Goal: Transaction & Acquisition: Book appointment/travel/reservation

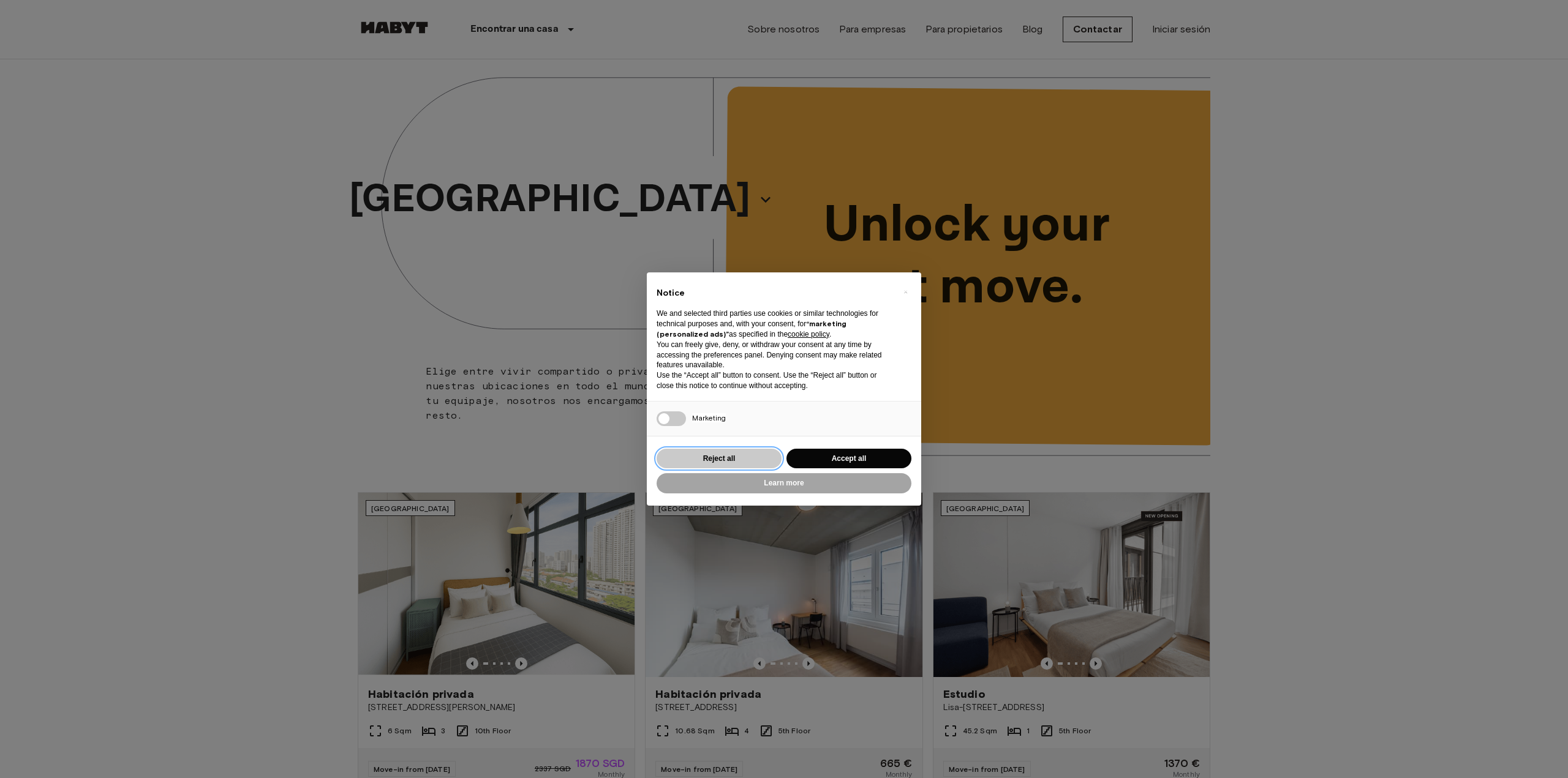
click at [720, 455] on button "Reject all" at bounding box center [719, 459] width 125 height 20
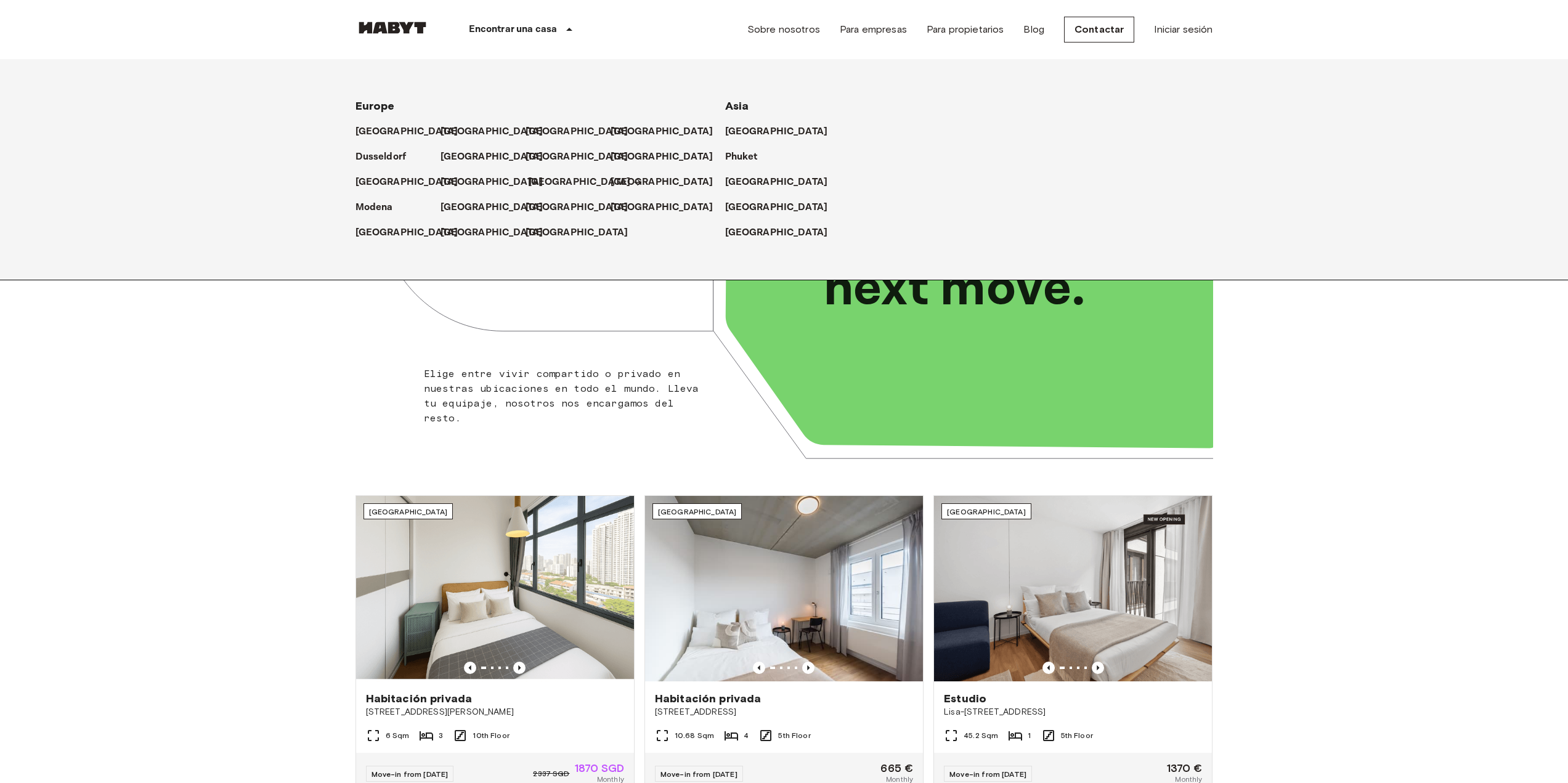
click at [544, 183] on p "[GEOGRAPHIC_DATA]" at bounding box center [579, 183] width 103 height 15
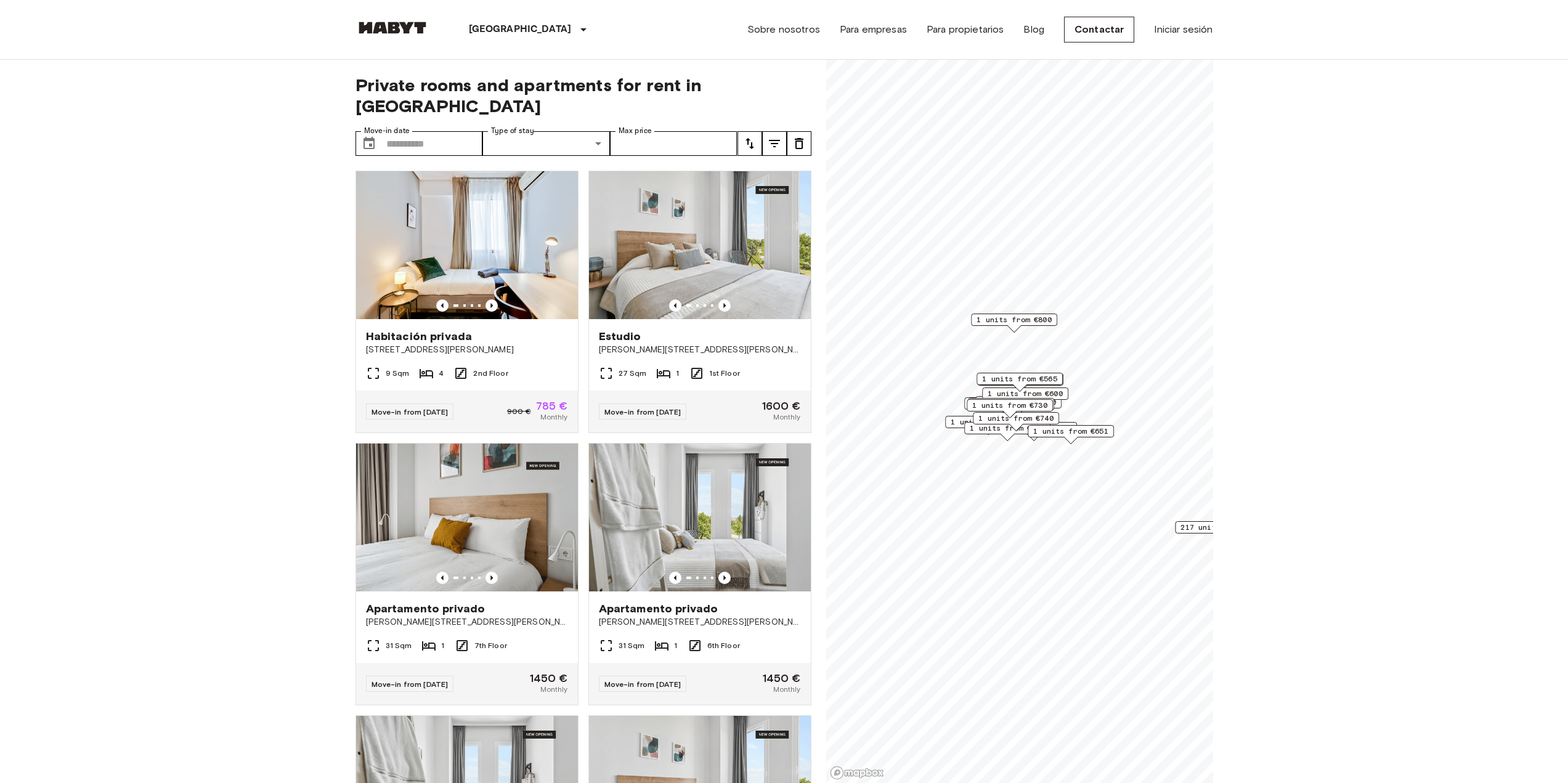
click at [1038, 377] on span "1 units from €565" at bounding box center [1019, 379] width 76 height 11
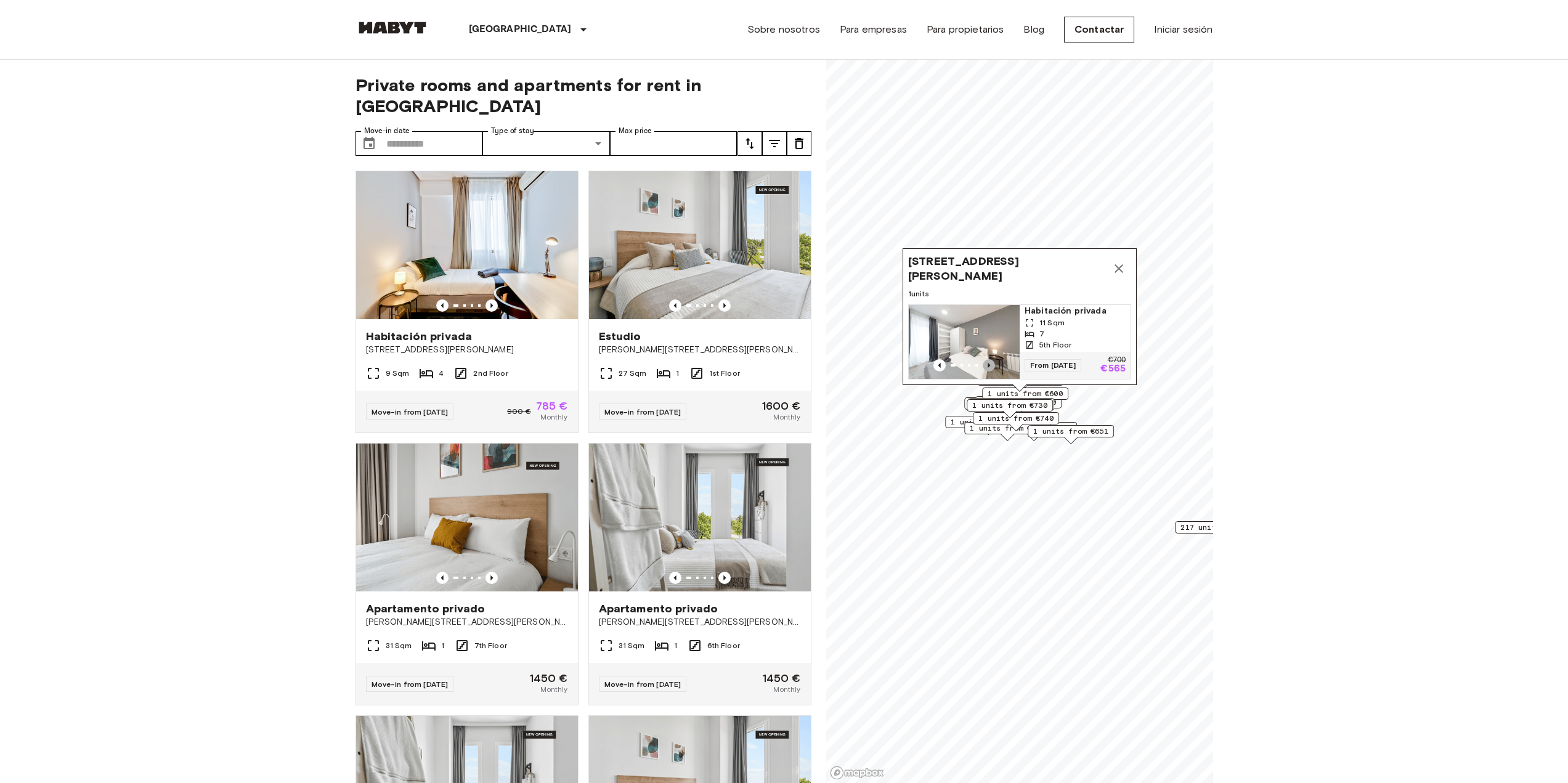
click at [990, 360] on icon "Previous image" at bounding box center [989, 365] width 12 height 12
click at [990, 363] on icon "Previous image" at bounding box center [989, 365] width 2 height 5
click at [1121, 262] on icon "Map marker" at bounding box center [1119, 269] width 15 height 15
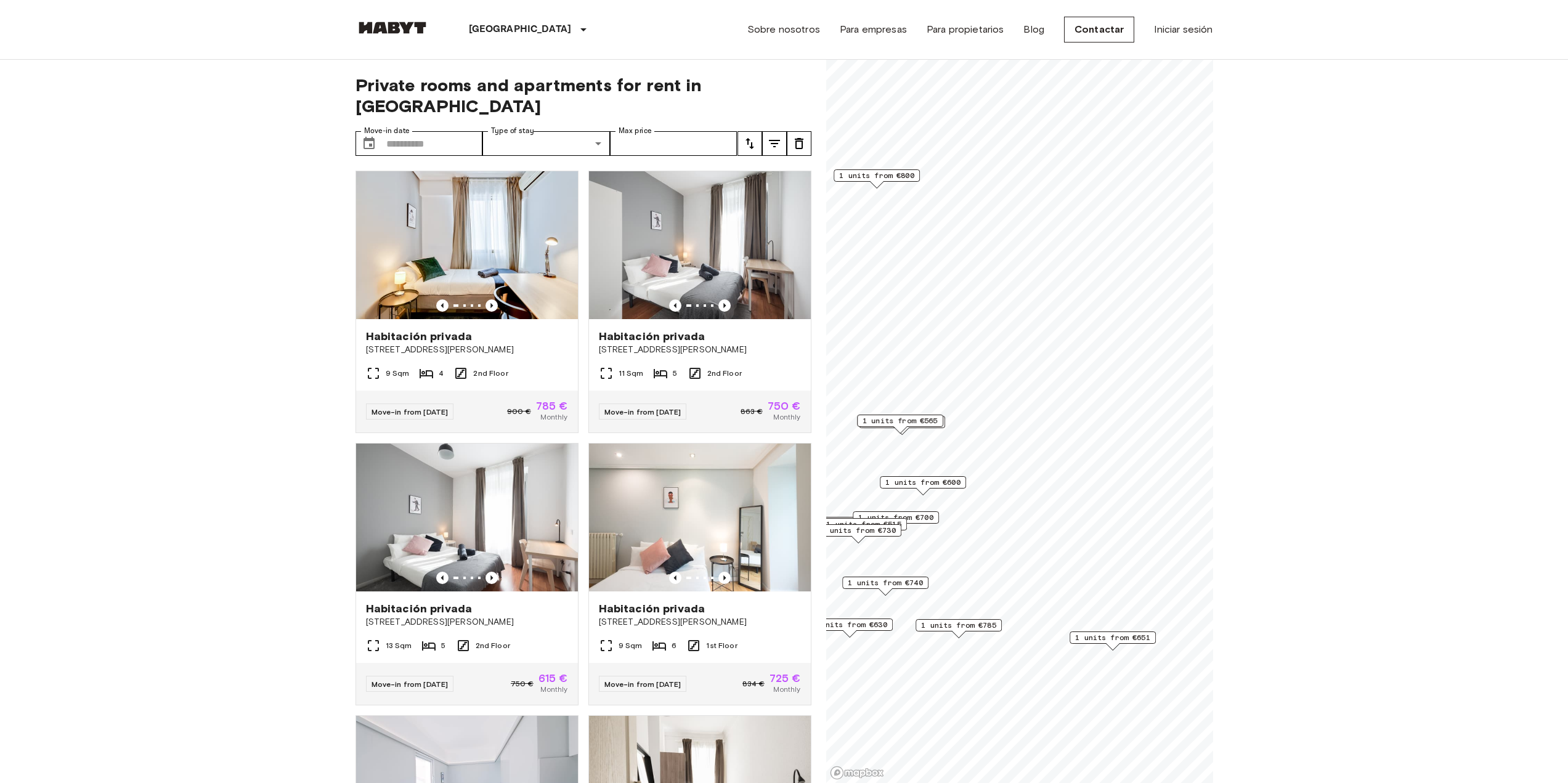
click at [887, 172] on span "1 units from €800" at bounding box center [877, 175] width 76 height 11
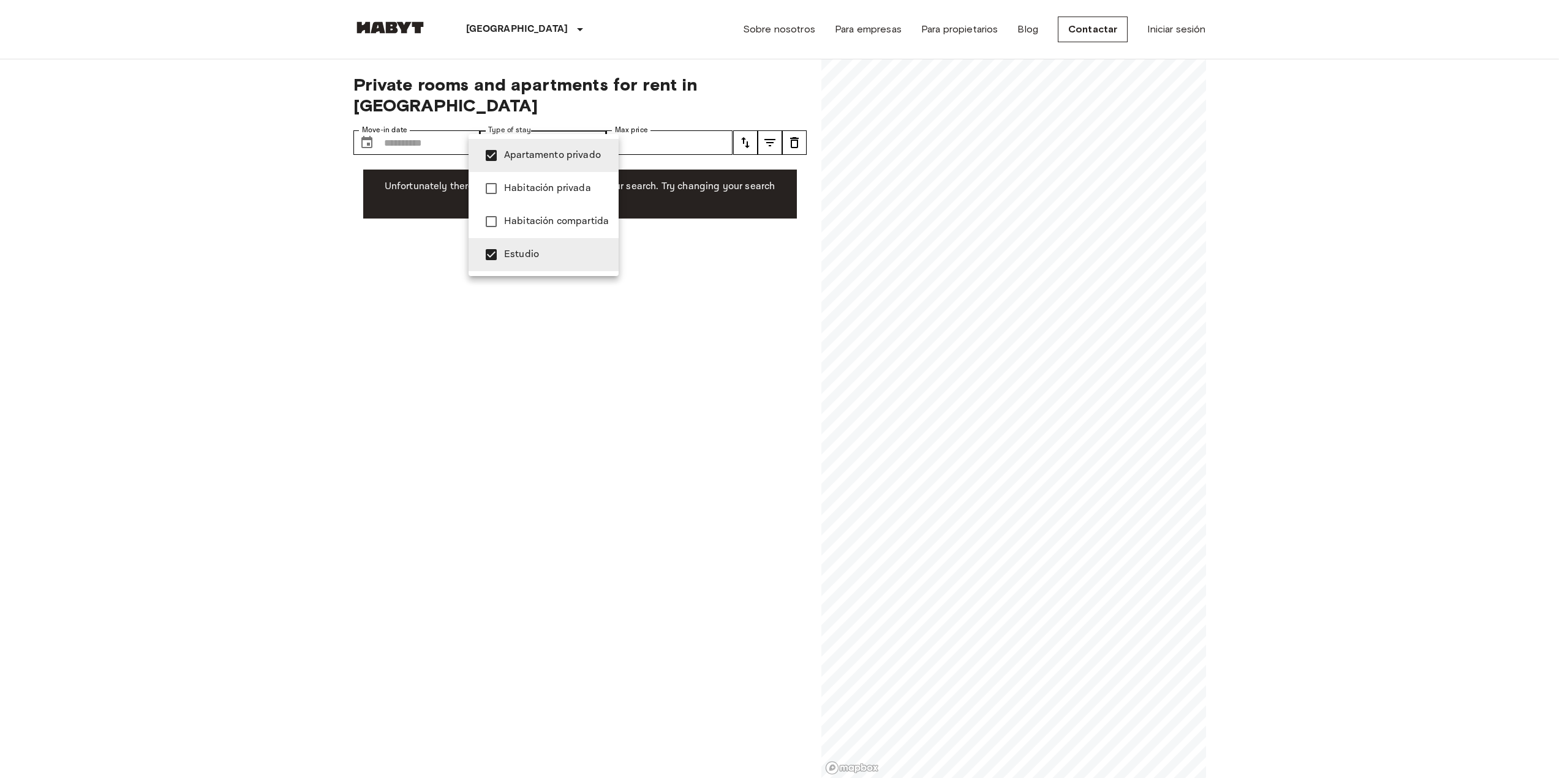
click at [233, 232] on div at bounding box center [784, 389] width 1568 height 778
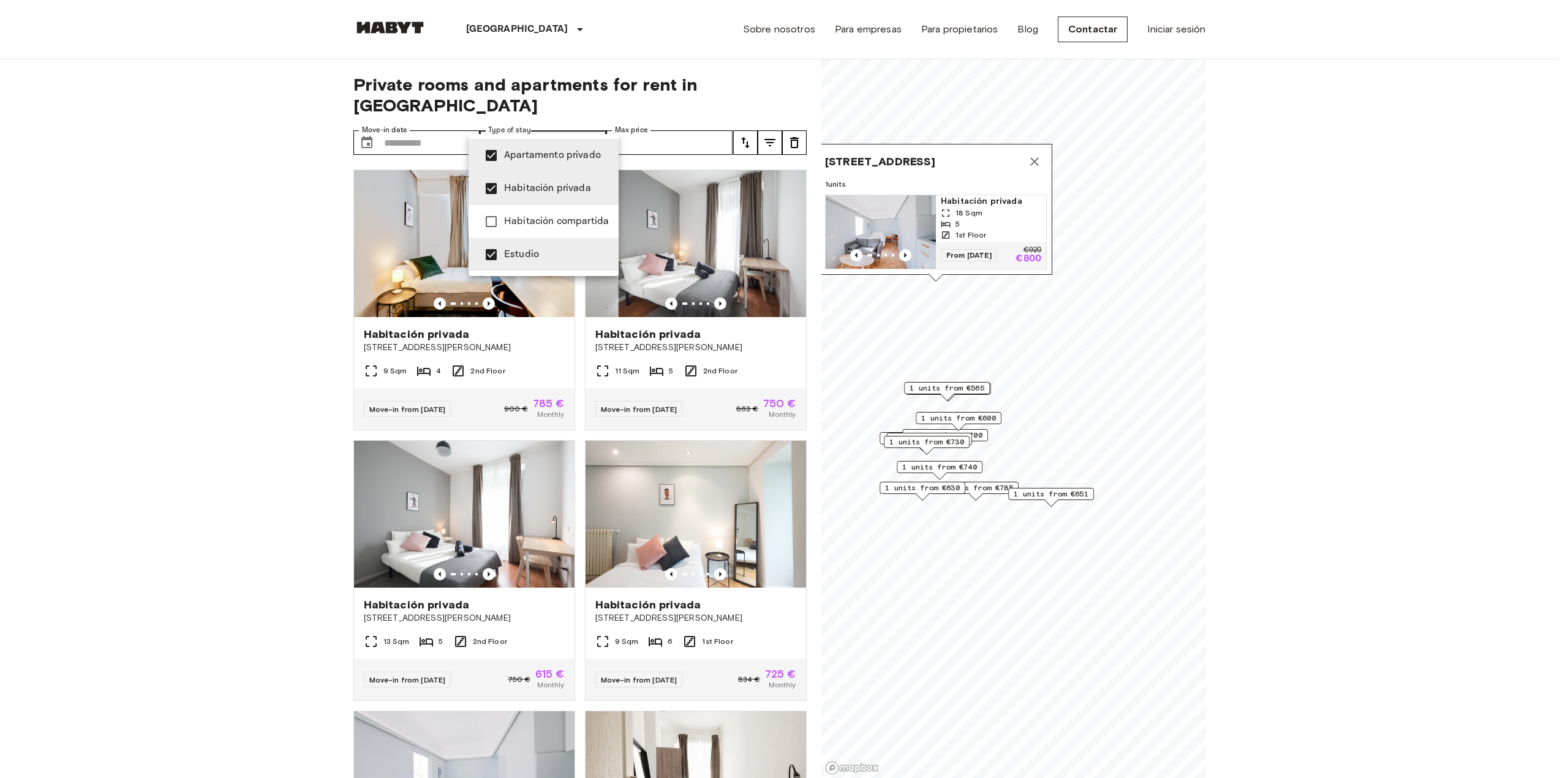
click at [267, 183] on div at bounding box center [784, 389] width 1568 height 778
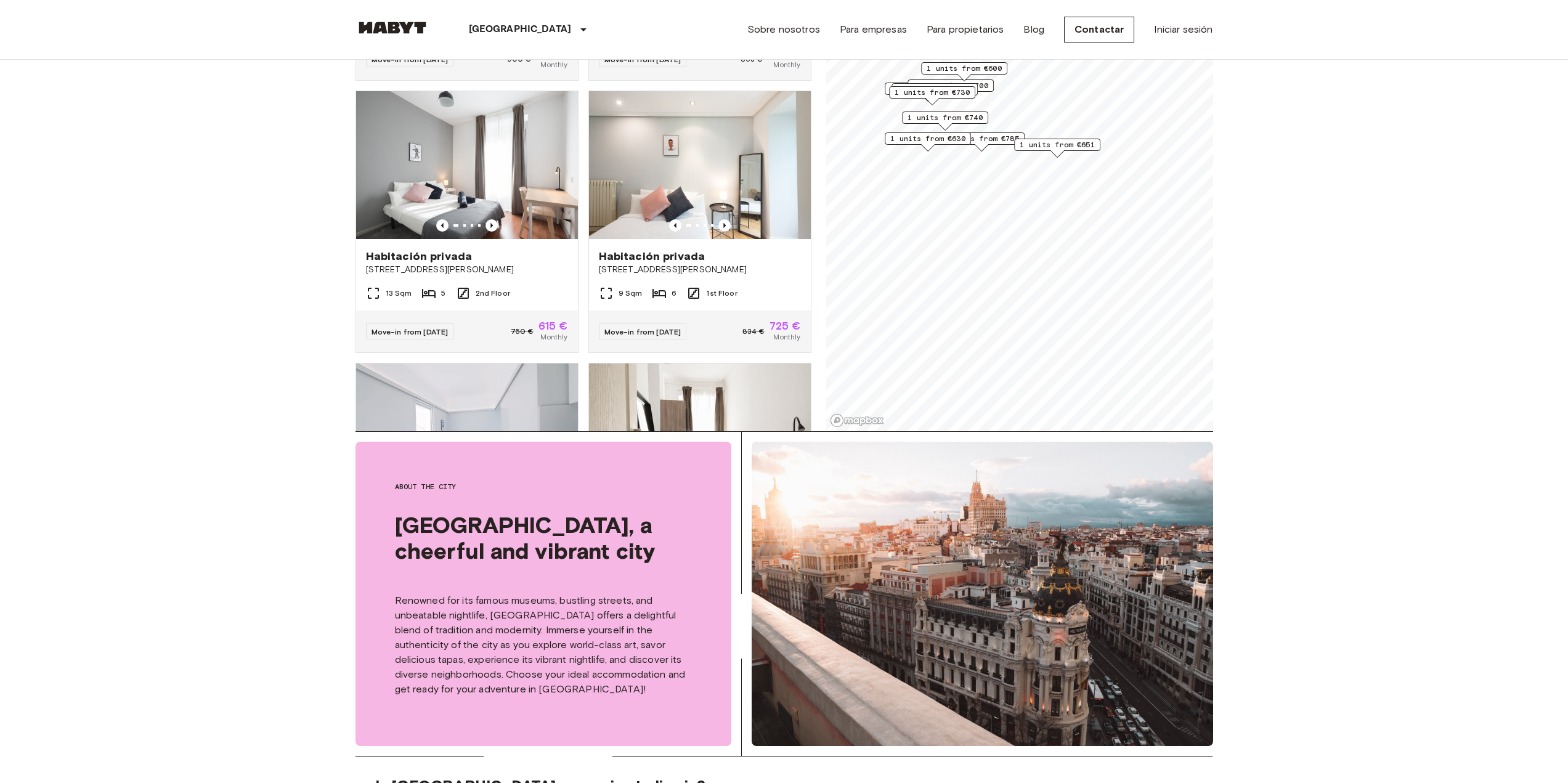
scroll to position [308, 0]
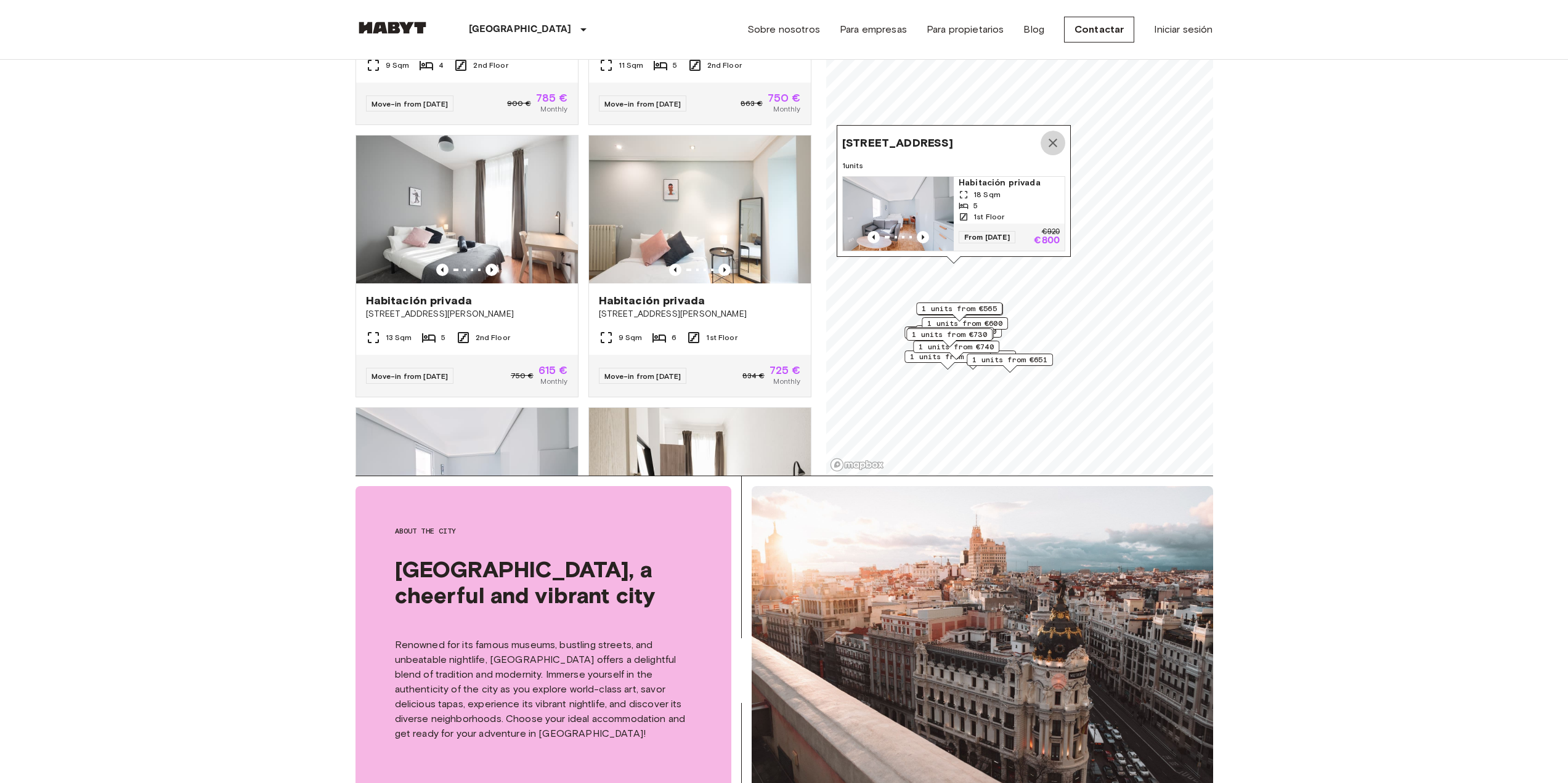
click at [1053, 139] on icon "Map marker" at bounding box center [1053, 143] width 8 height 8
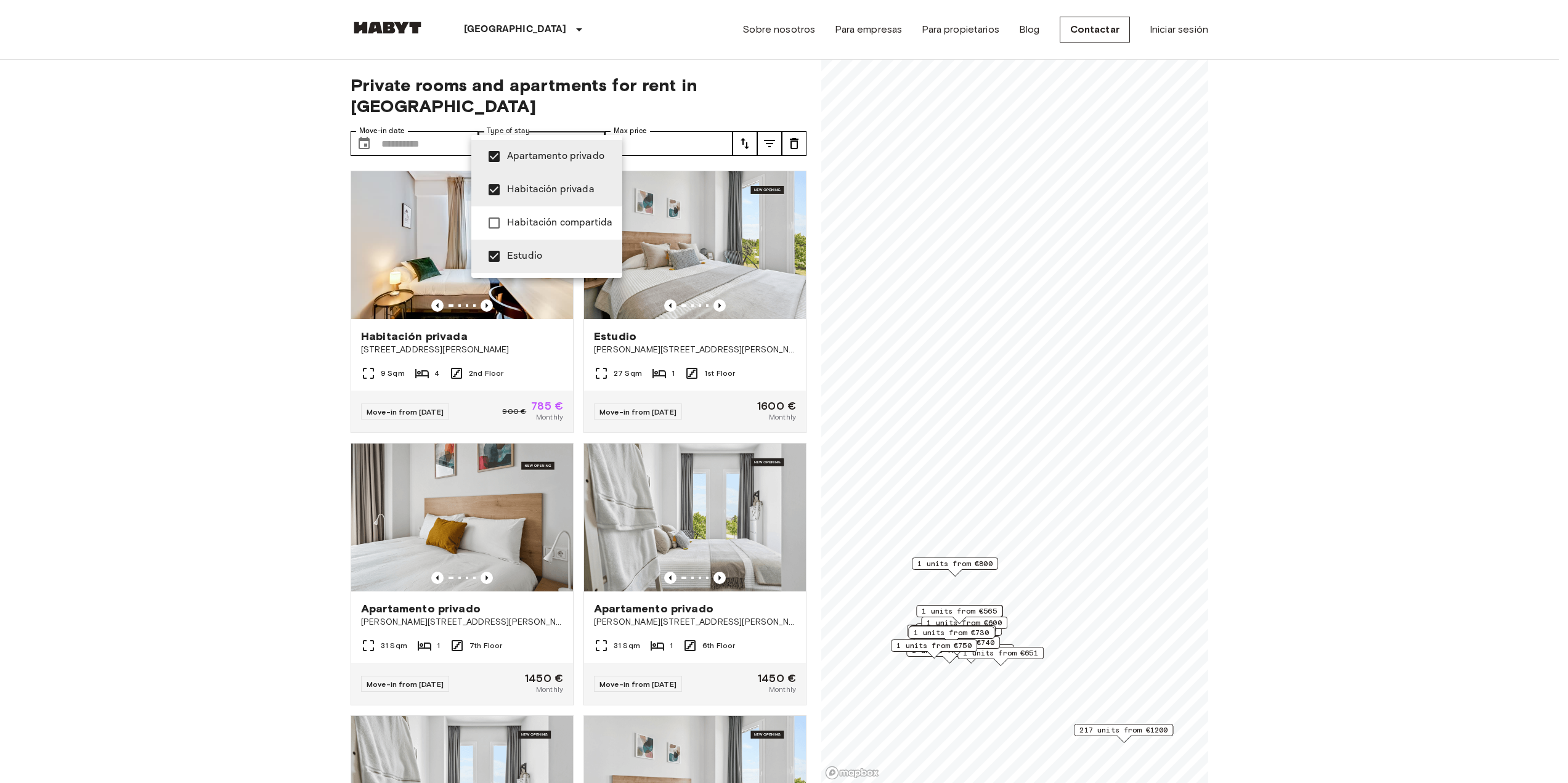
type input "**********"
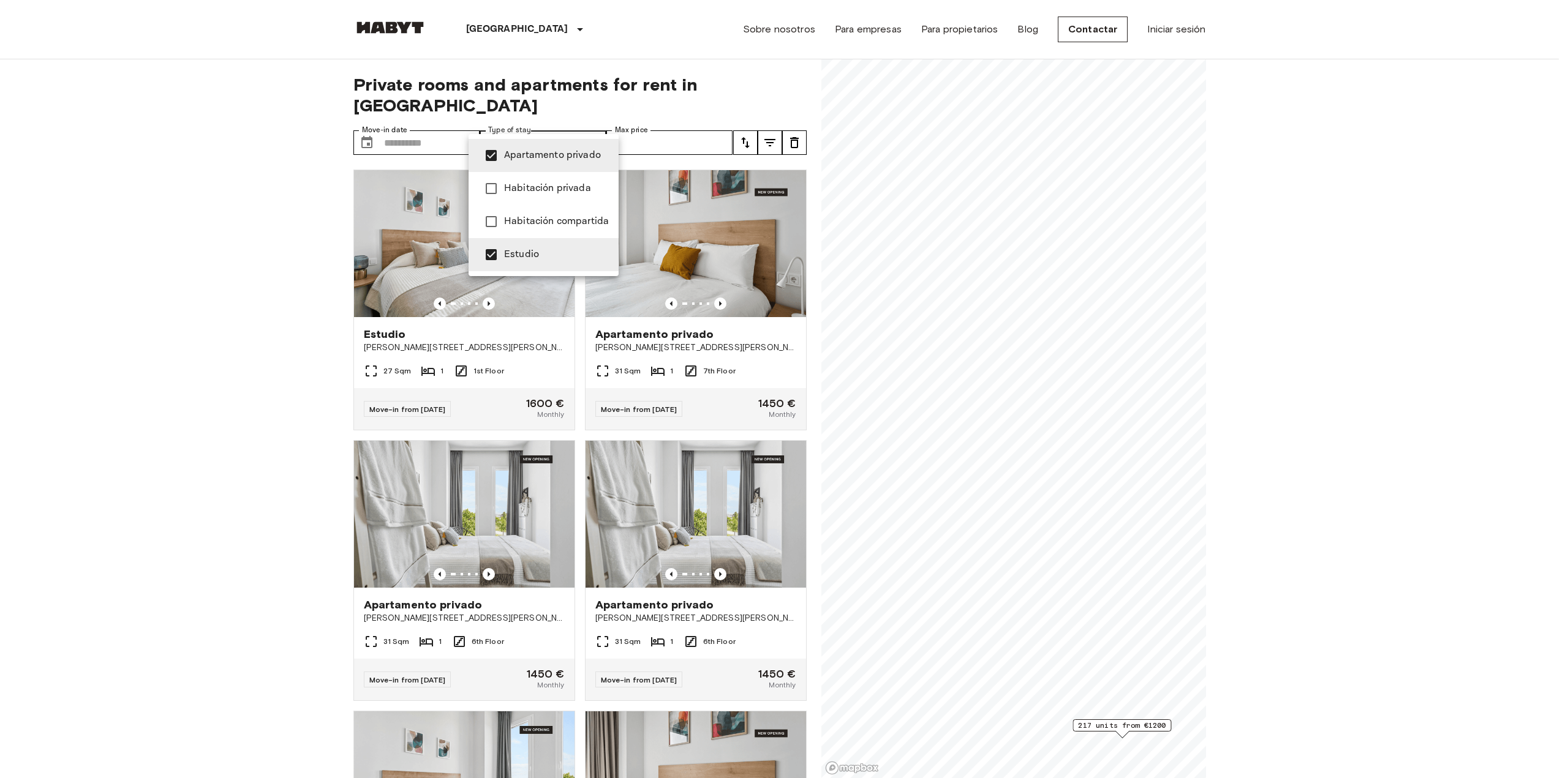
drag, startPoint x: 1067, startPoint y: 532, endPoint x: 1057, endPoint y: 420, distance: 112.4
click at [1057, 420] on div at bounding box center [784, 389] width 1568 height 778
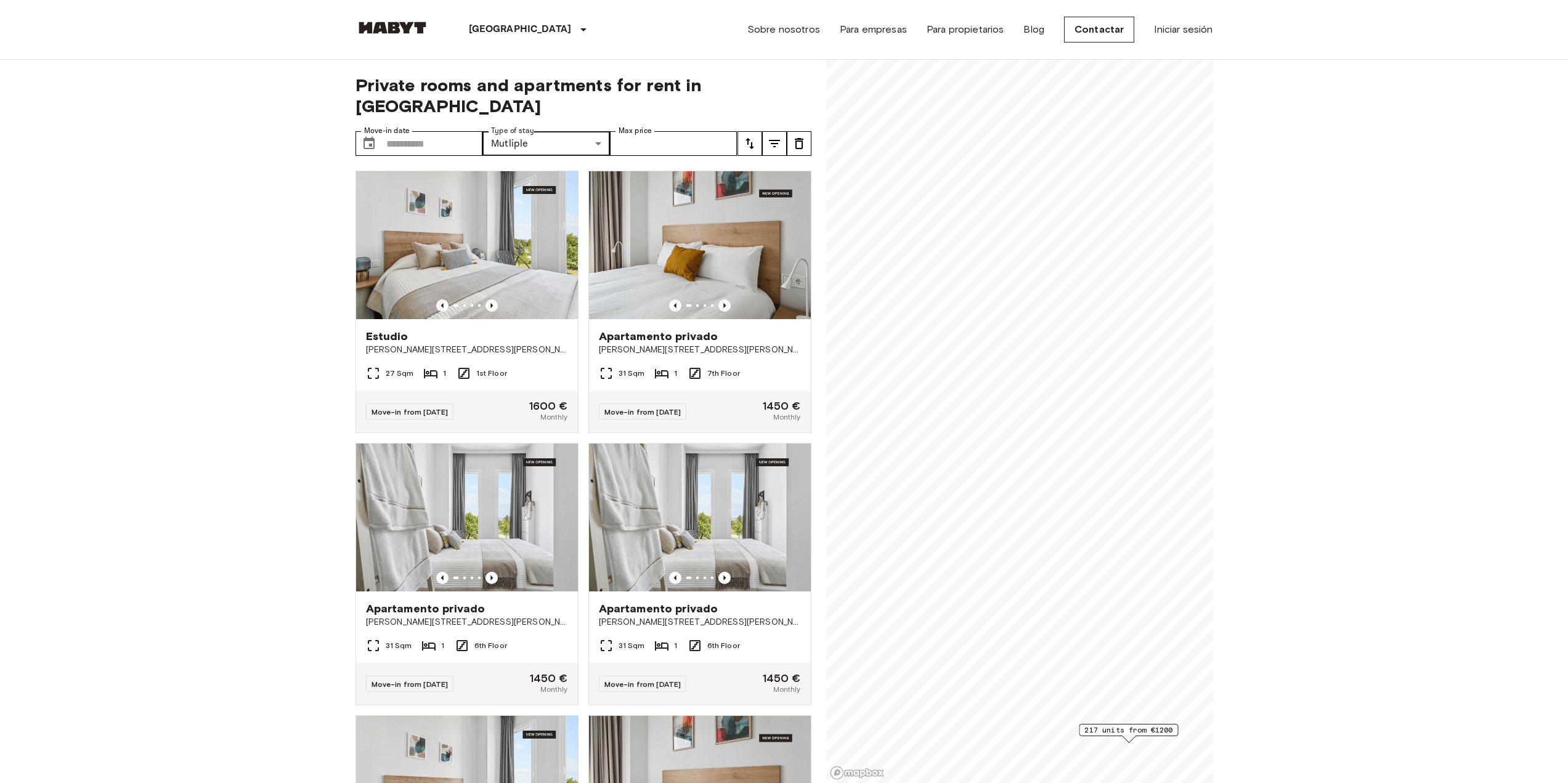
click at [1116, 740] on div "217 units from €1200" at bounding box center [1128, 733] width 99 height 19
click at [1111, 734] on span "217 units from €1200" at bounding box center [1128, 730] width 88 height 11
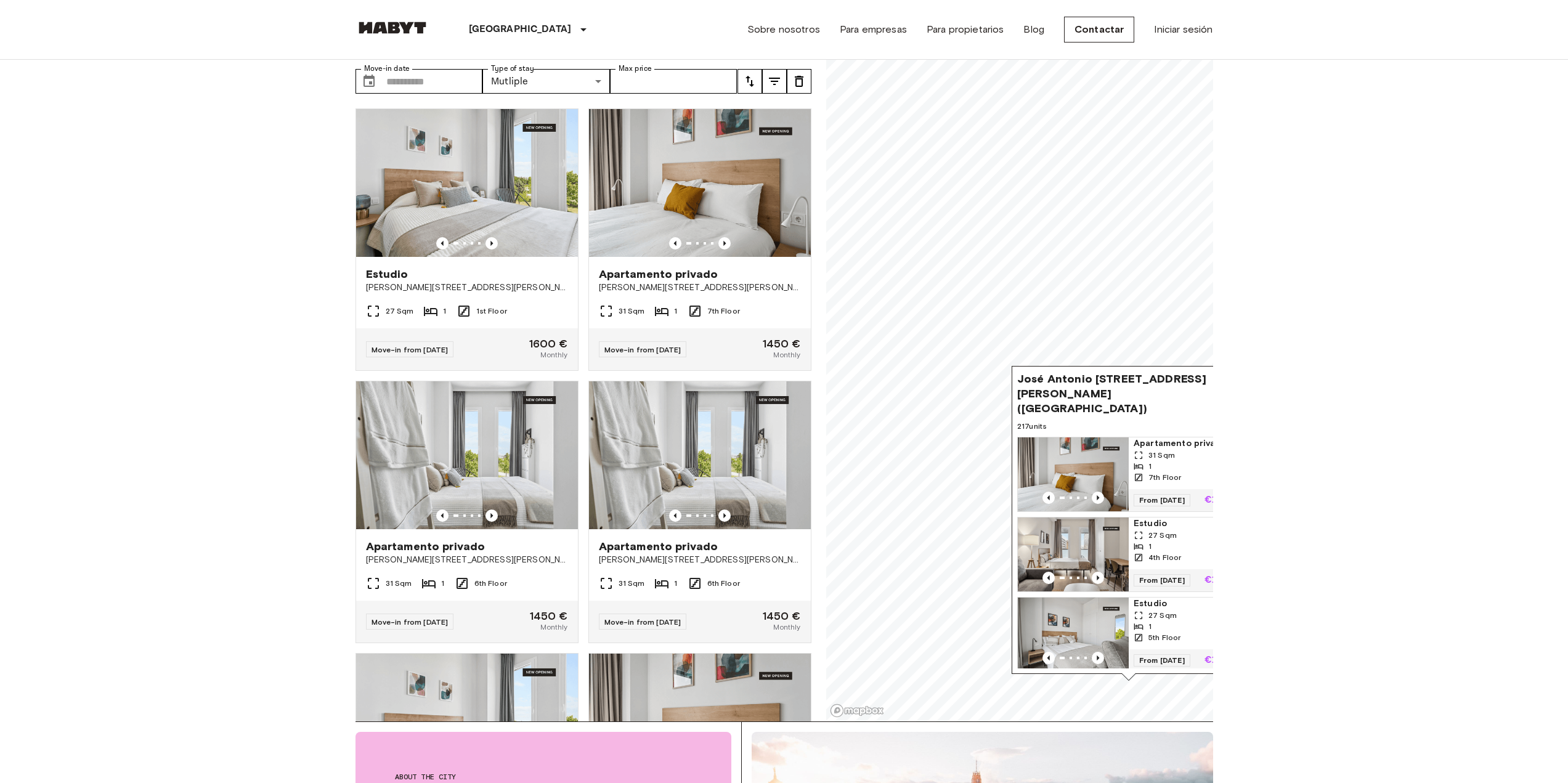
scroll to position [61, 0]
click at [718, 237] on icon "Previous image" at bounding box center [724, 243] width 12 height 12
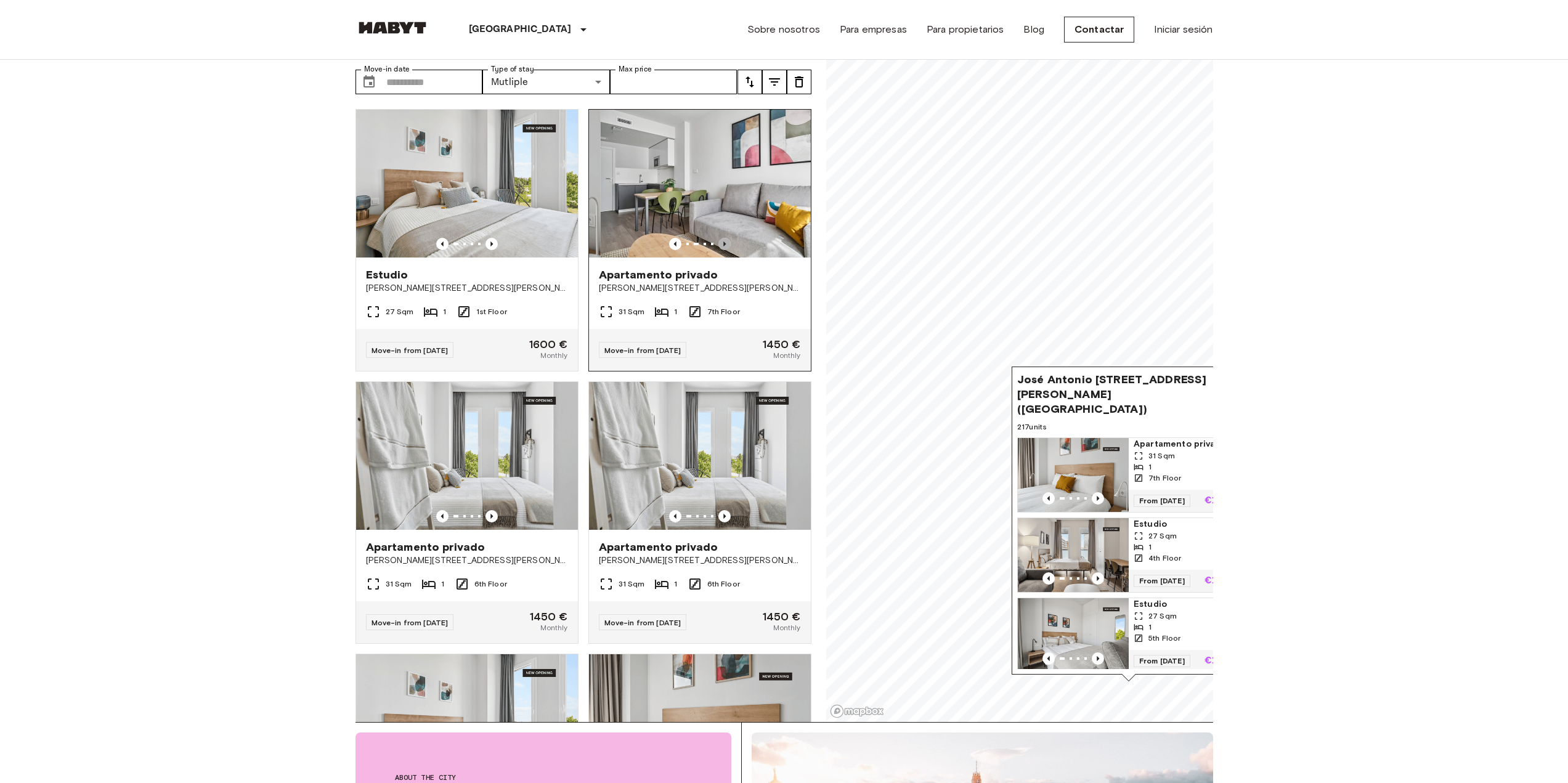
click at [718, 237] on icon "Previous image" at bounding box center [724, 243] width 12 height 12
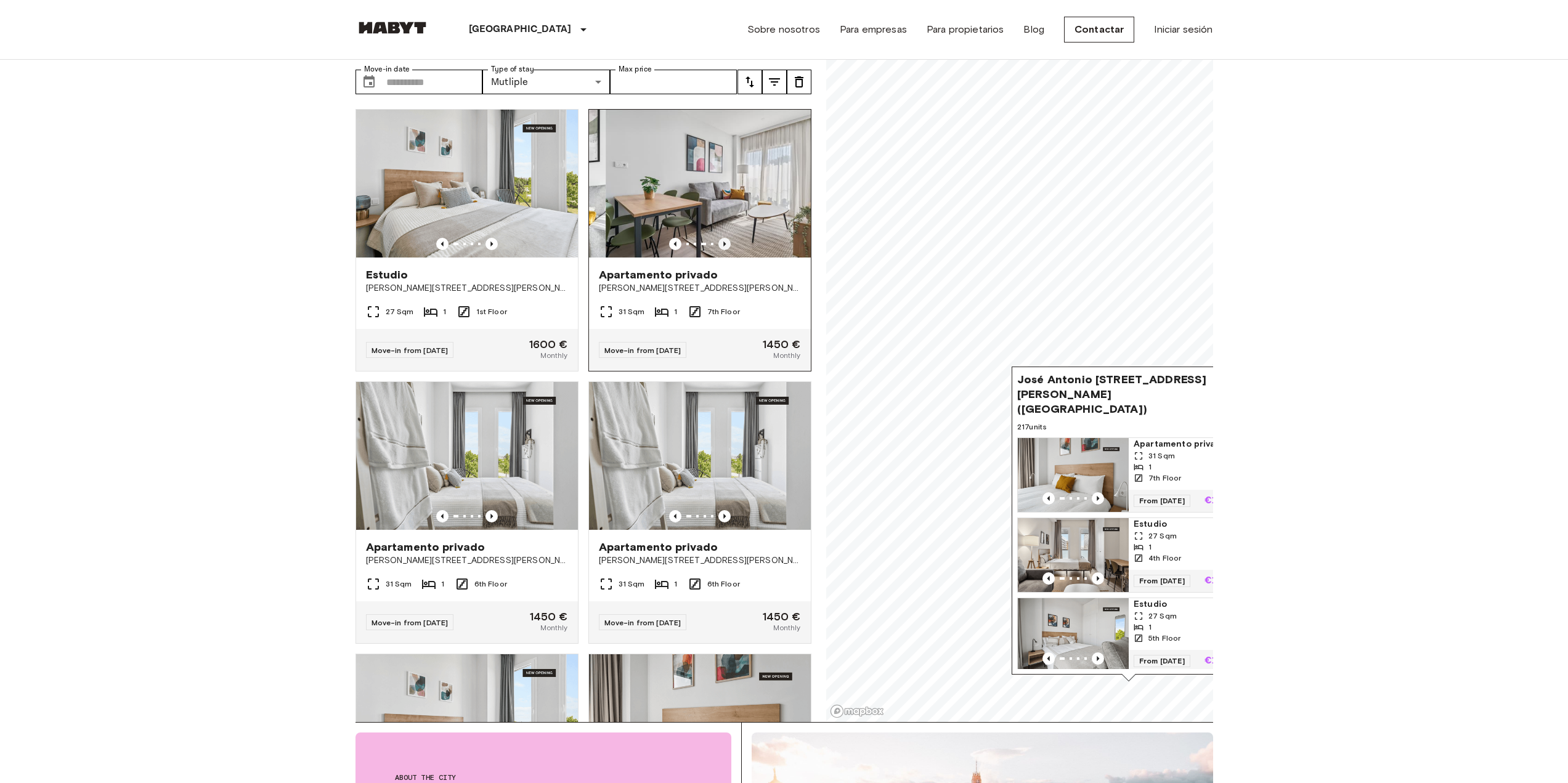
click at [718, 237] on icon "Previous image" at bounding box center [724, 243] width 12 height 12
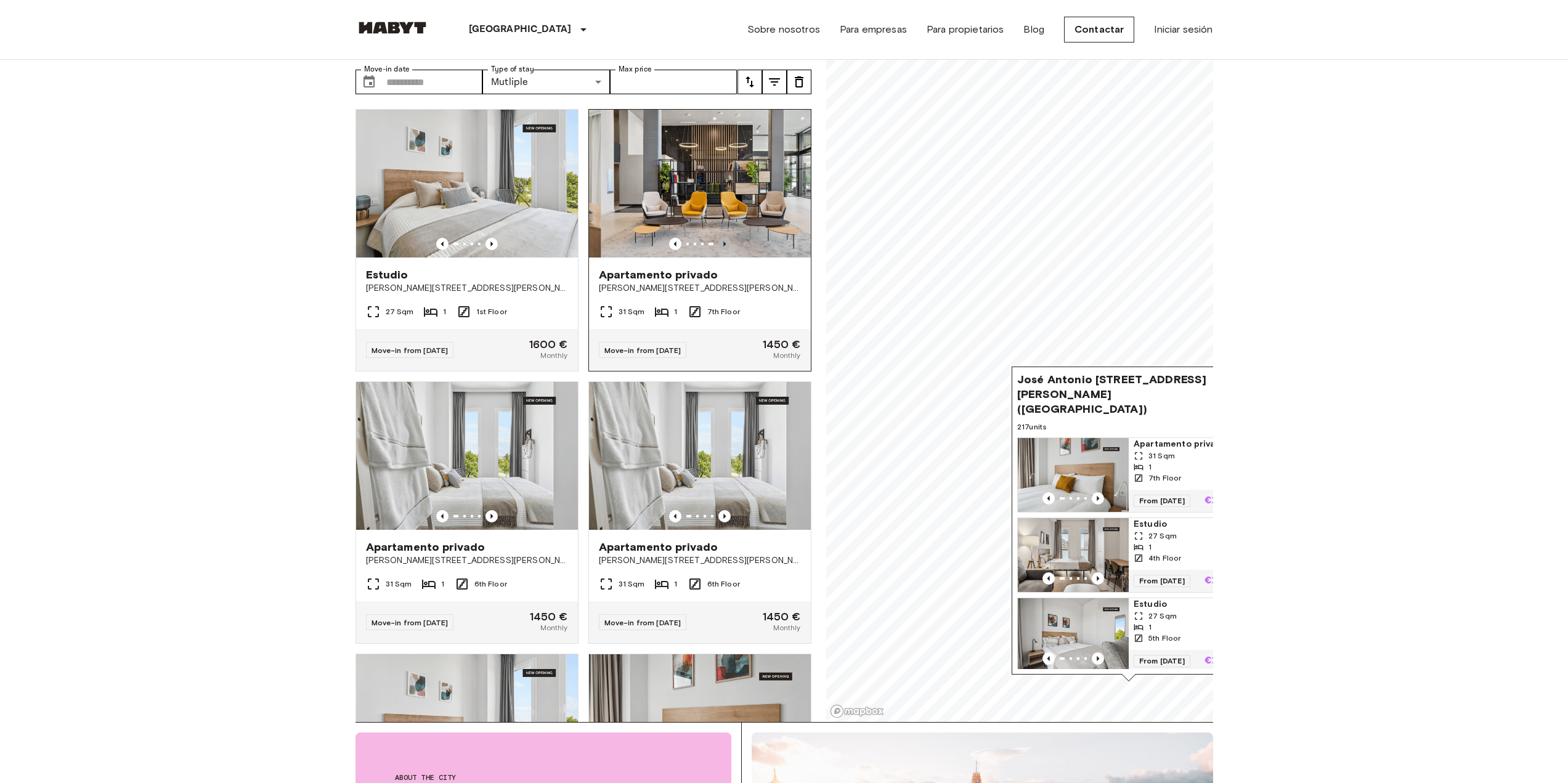
click at [718, 237] on icon "Previous image" at bounding box center [724, 243] width 12 height 12
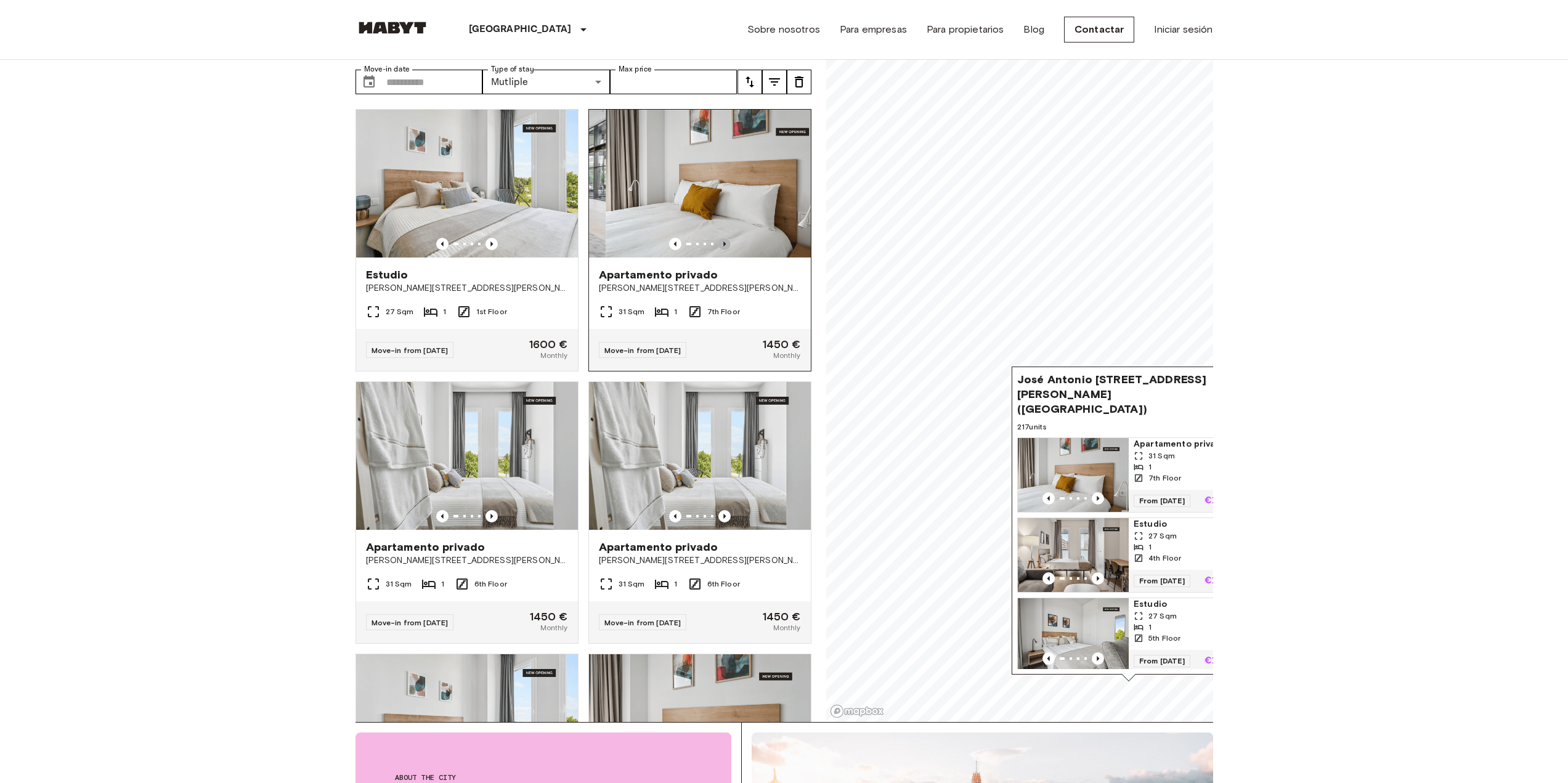
click at [718, 237] on icon "Previous image" at bounding box center [724, 243] width 12 height 12
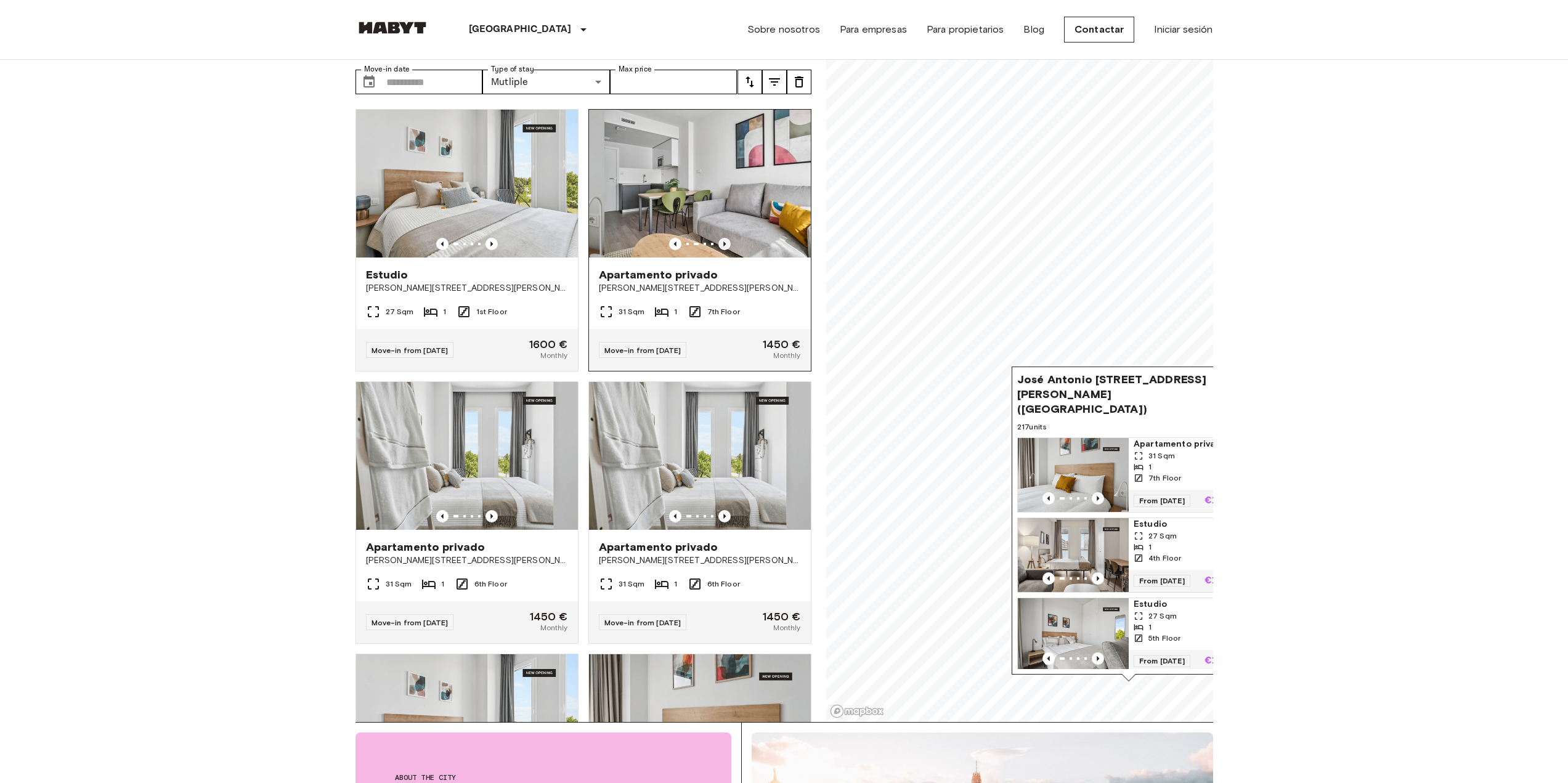
click at [718, 237] on icon "Previous image" at bounding box center [724, 243] width 12 height 12
